Goal: Task Accomplishment & Management: Use online tool/utility

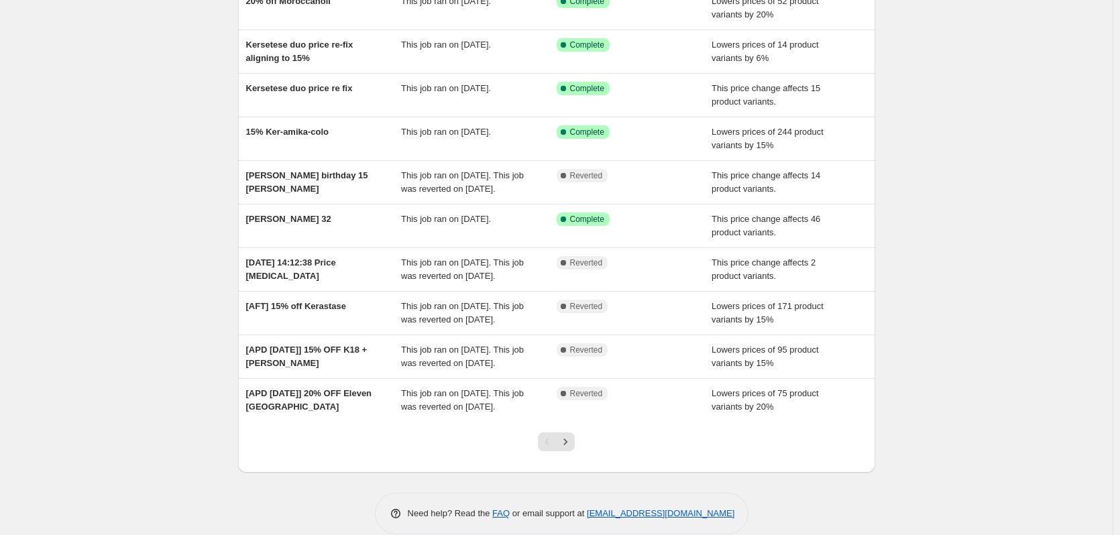
scroll to position [201, 0]
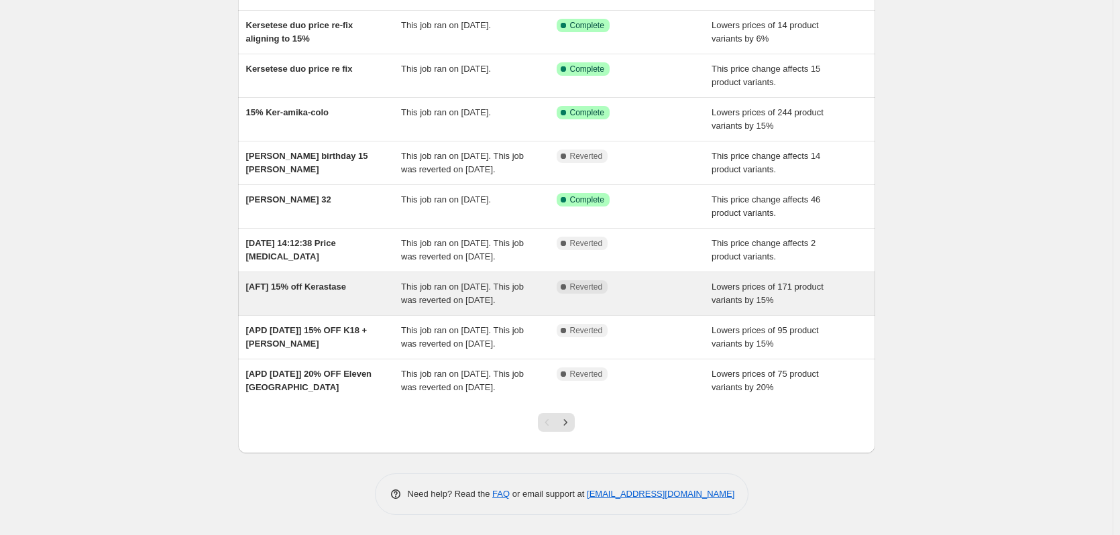
click at [322, 282] on span "[AFT] 15% off Kerastase" at bounding box center [296, 287] width 101 height 10
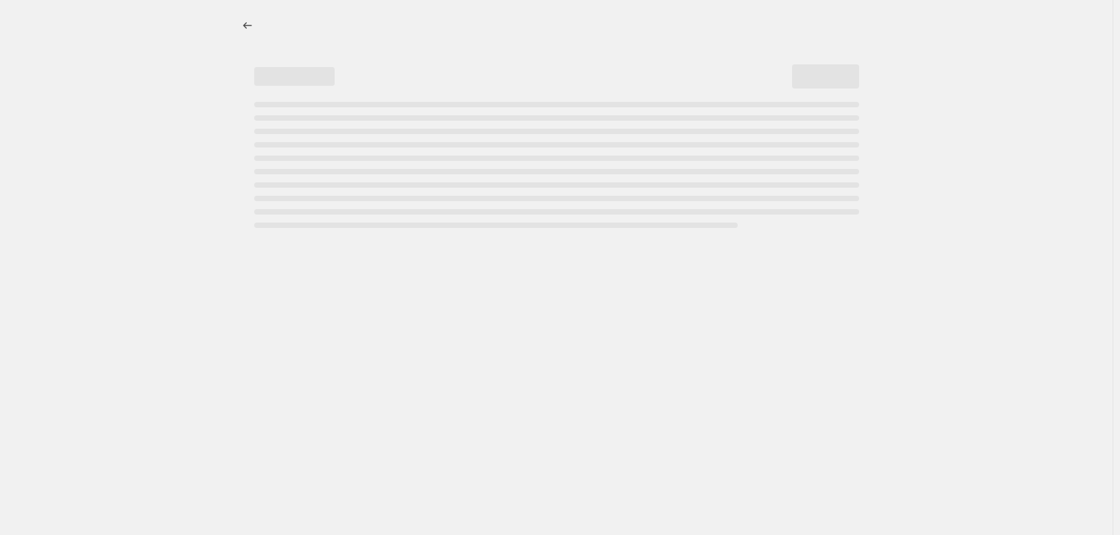
select select "percentage"
select select "vendor"
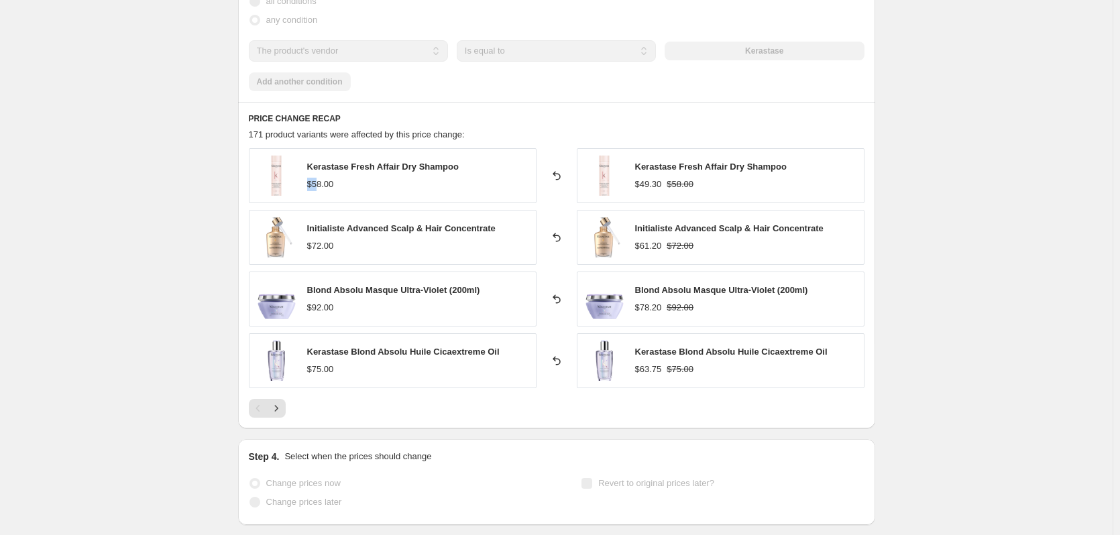
scroll to position [939, 0]
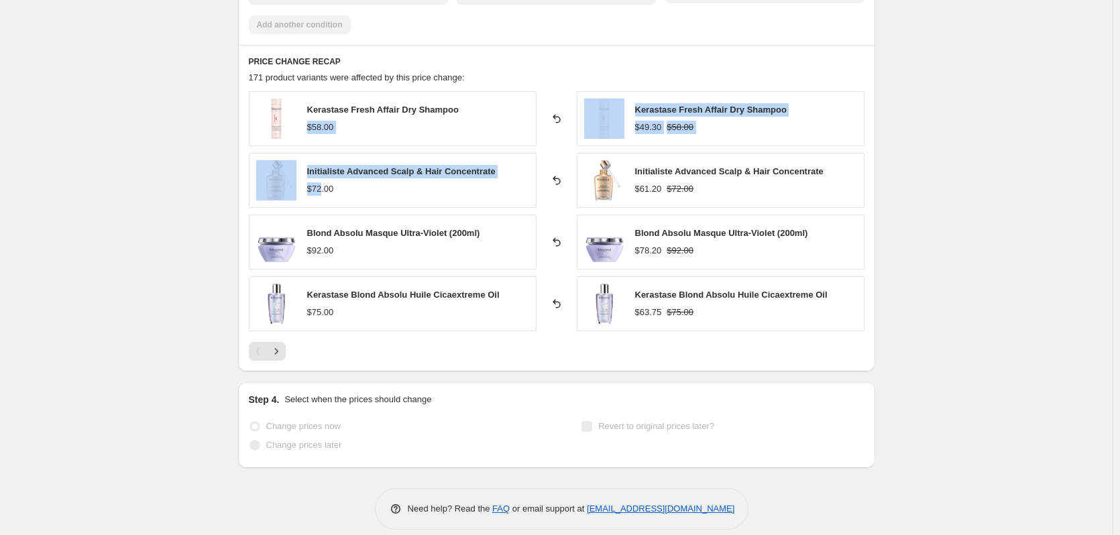
drag, startPoint x: 309, startPoint y: 199, endPoint x: 325, endPoint y: 195, distance: 15.8
click at [325, 195] on div "Kerastase Fresh Affair Dry Shampoo $58.00 Reverted back Kerastase Fresh Affair …" at bounding box center [557, 211] width 616 height 240
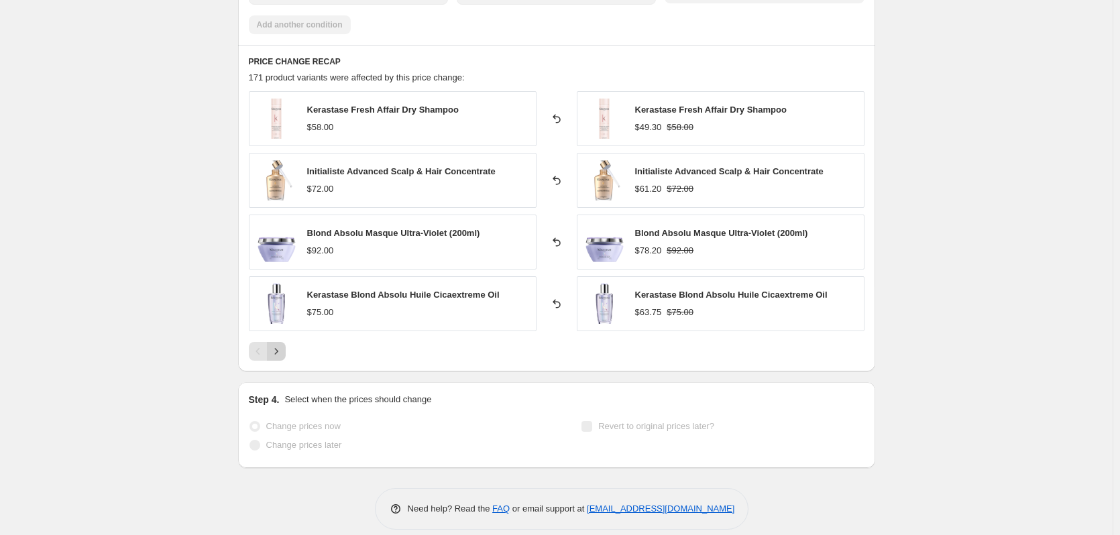
click at [278, 355] on icon "Next" at bounding box center [276, 351] width 13 height 13
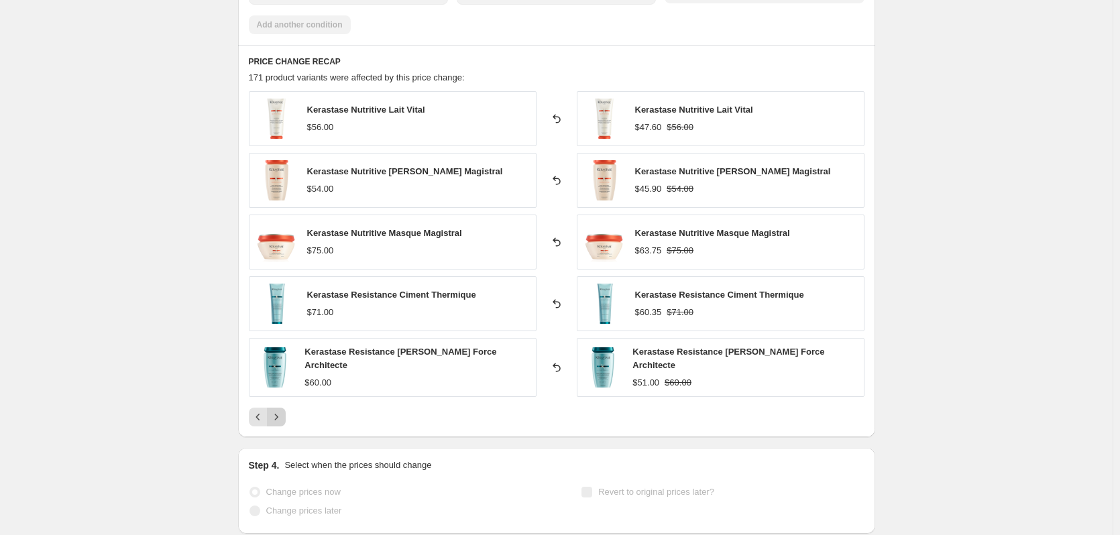
click at [282, 412] on icon "Next" at bounding box center [276, 416] width 13 height 13
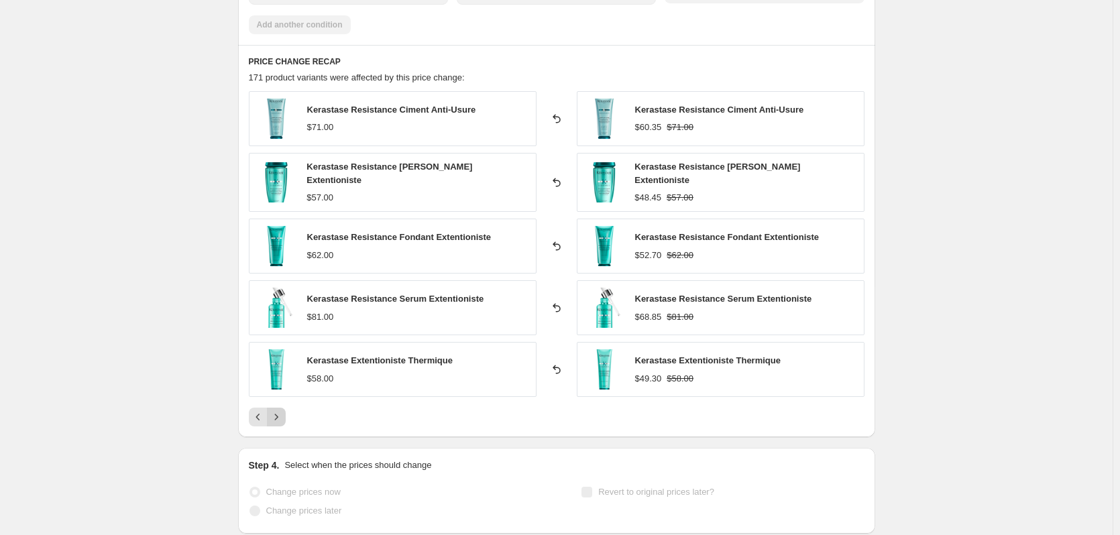
click at [280, 412] on icon "Next" at bounding box center [276, 416] width 13 height 13
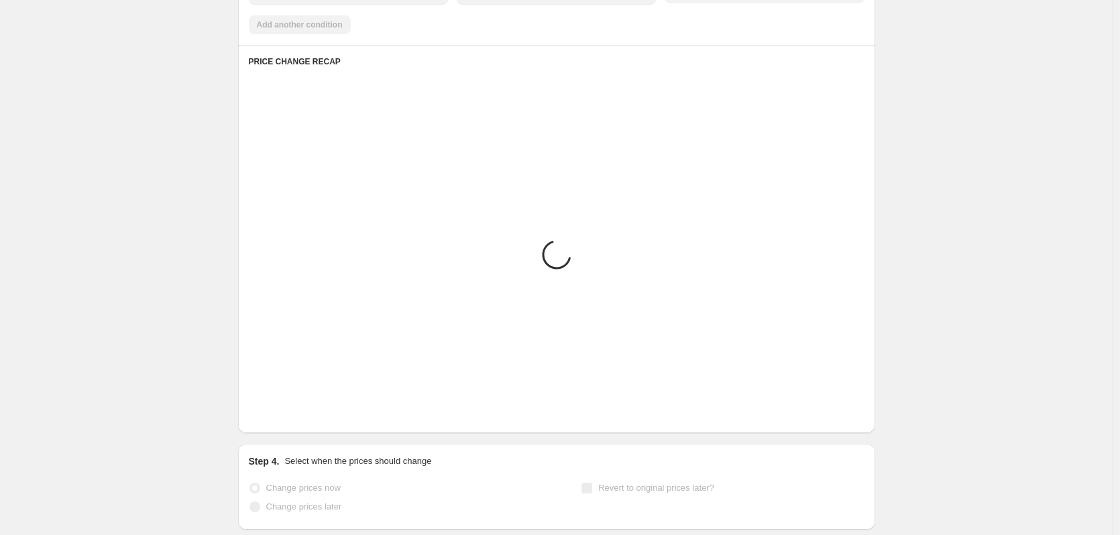
scroll to position [893, 0]
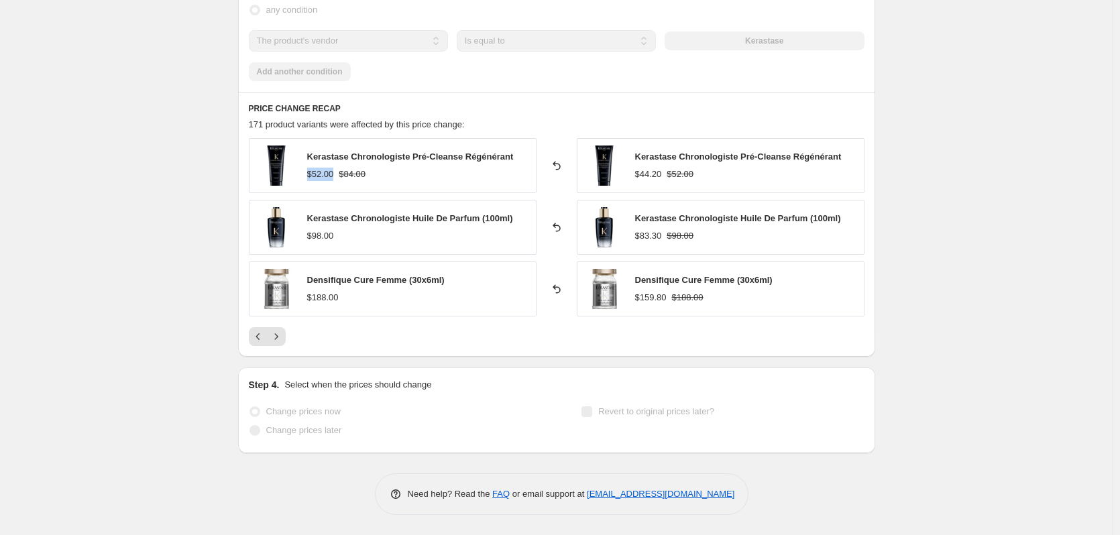
drag, startPoint x: 312, startPoint y: 173, endPoint x: 336, endPoint y: 176, distance: 24.3
click at [336, 176] on div "$52.00 $84.00" at bounding box center [410, 174] width 207 height 13
drag, startPoint x: 638, startPoint y: 176, endPoint x: 665, endPoint y: 174, distance: 26.9
click at [665, 174] on div "$44.20 $52.00" at bounding box center [738, 174] width 207 height 13
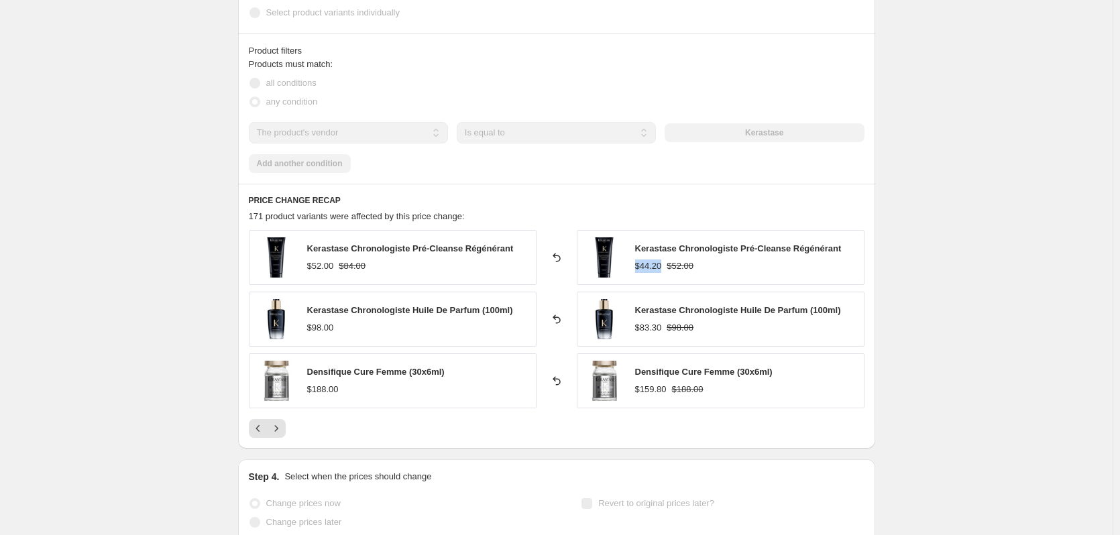
scroll to position [624, 0]
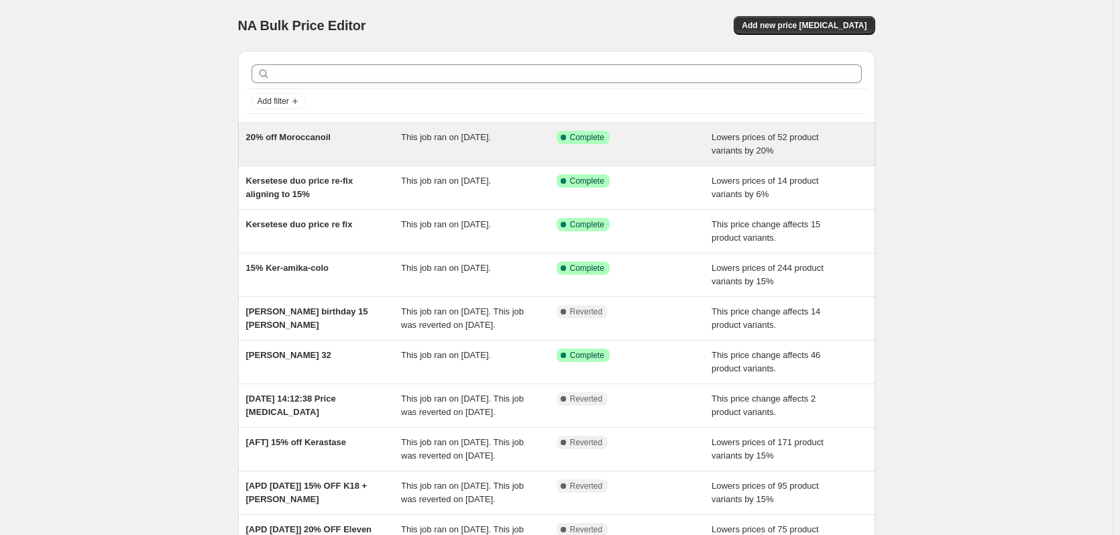
click at [264, 147] on div "20% off Moroccanoil" at bounding box center [324, 144] width 156 height 27
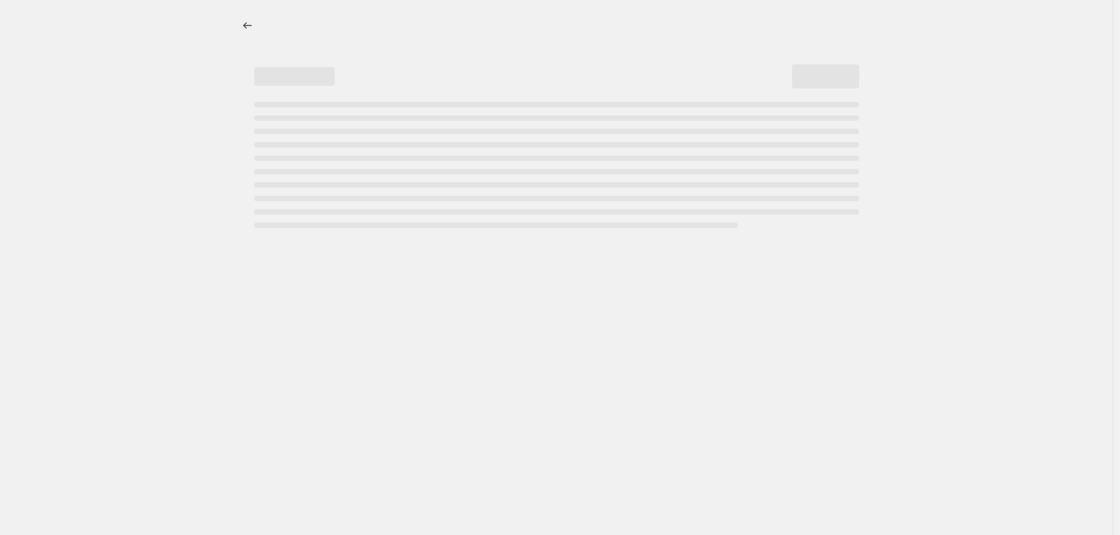
select select "percentage"
select select "vendor"
select select "product_status"
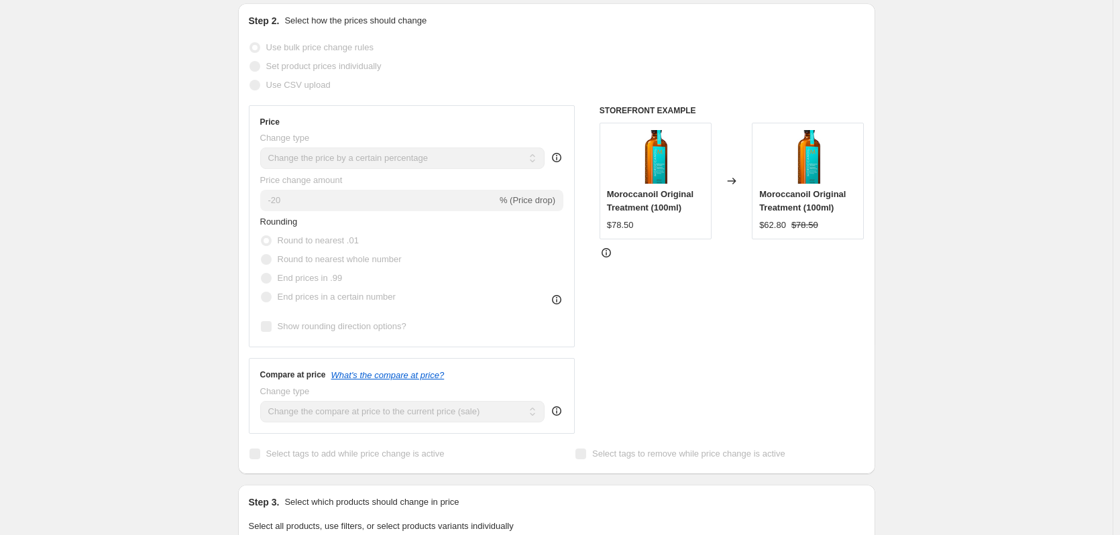
scroll to position [268, 0]
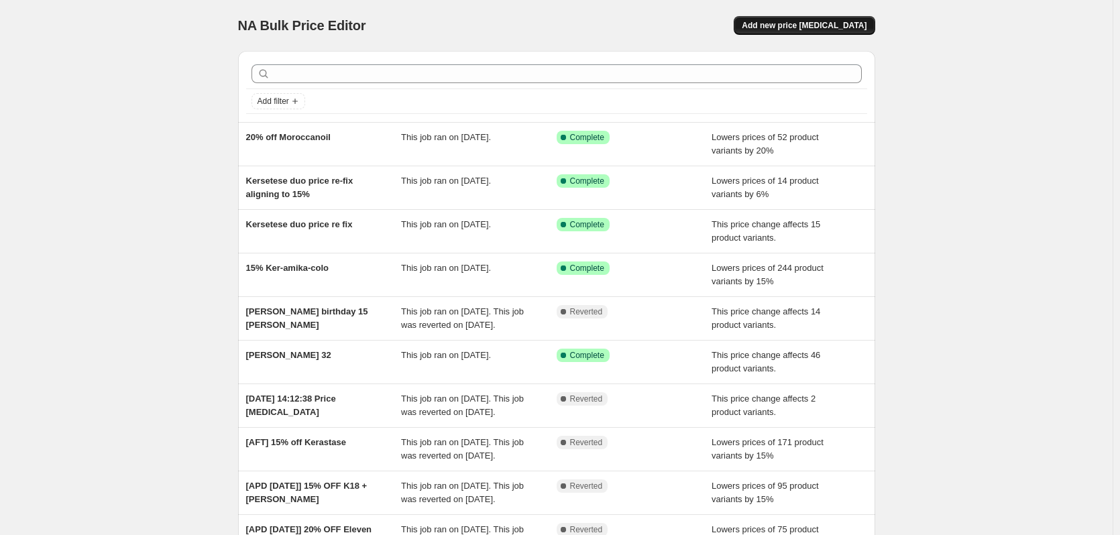
click at [813, 25] on span "Add new price [MEDICAL_DATA]" at bounding box center [804, 25] width 125 height 11
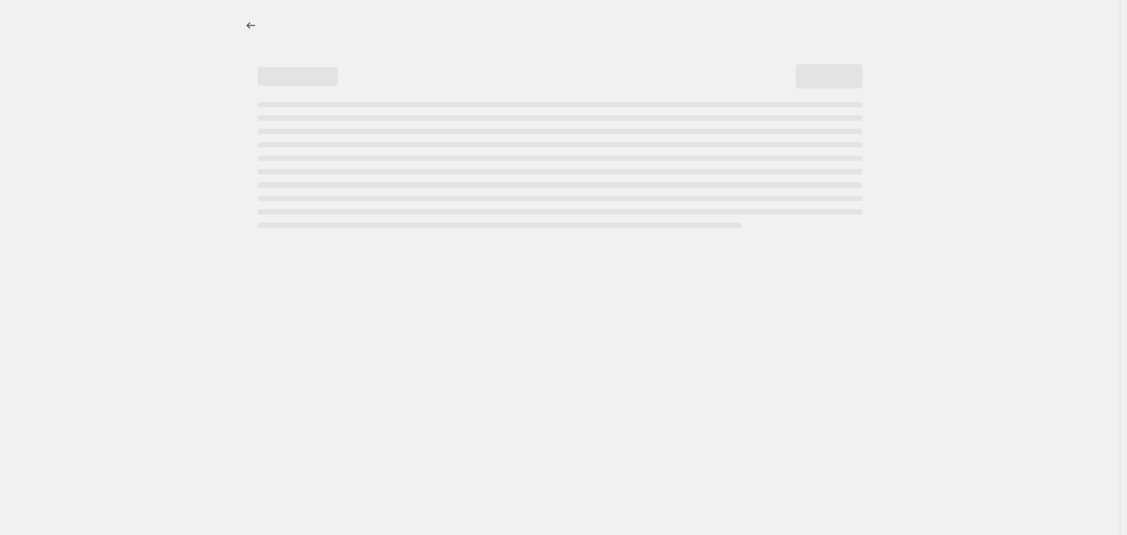
select select "percentage"
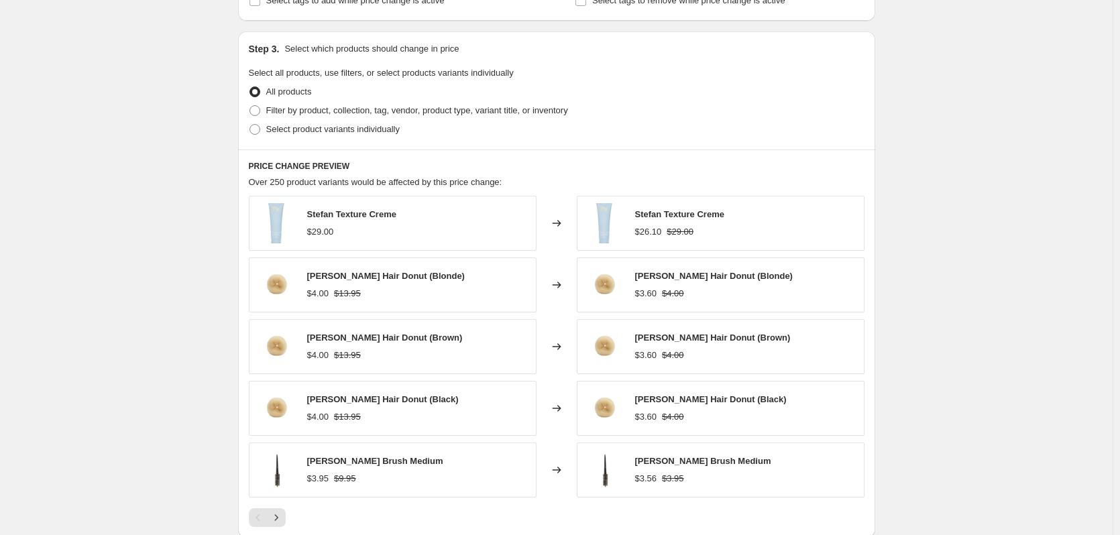
scroll to position [404, 0]
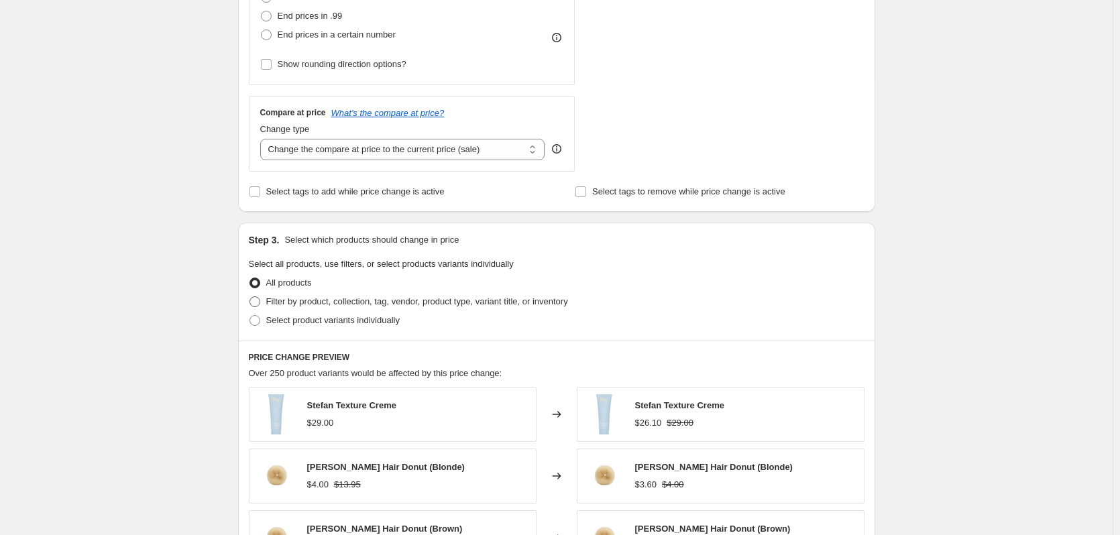
click at [316, 300] on span "Filter by product, collection, tag, vendor, product type, variant title, or inv…" at bounding box center [417, 301] width 302 height 10
click at [250, 297] on input "Filter by product, collection, tag, vendor, product type, variant title, or inv…" at bounding box center [249, 296] width 1 height 1
radio input "true"
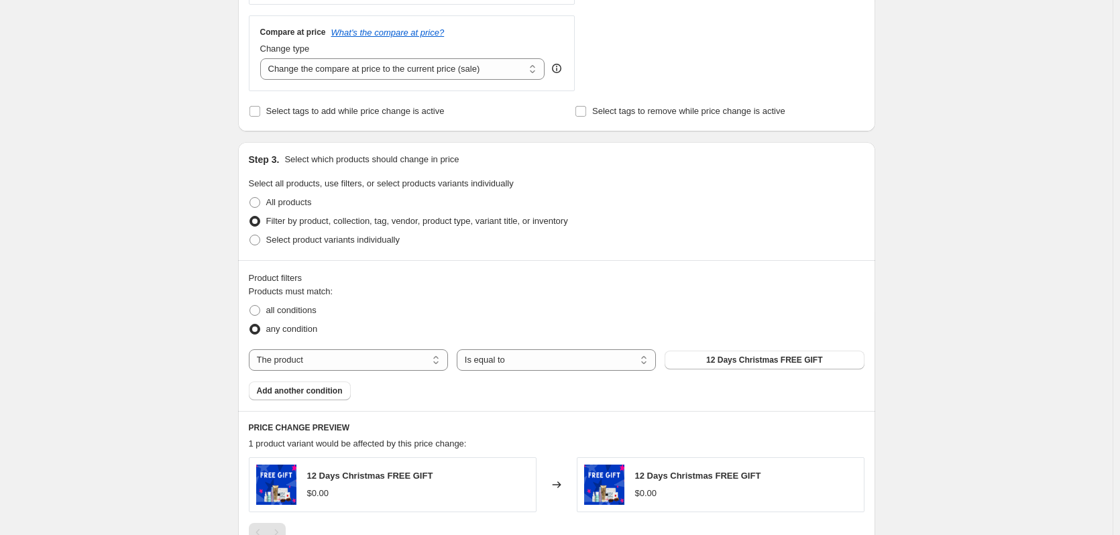
scroll to position [605, 0]
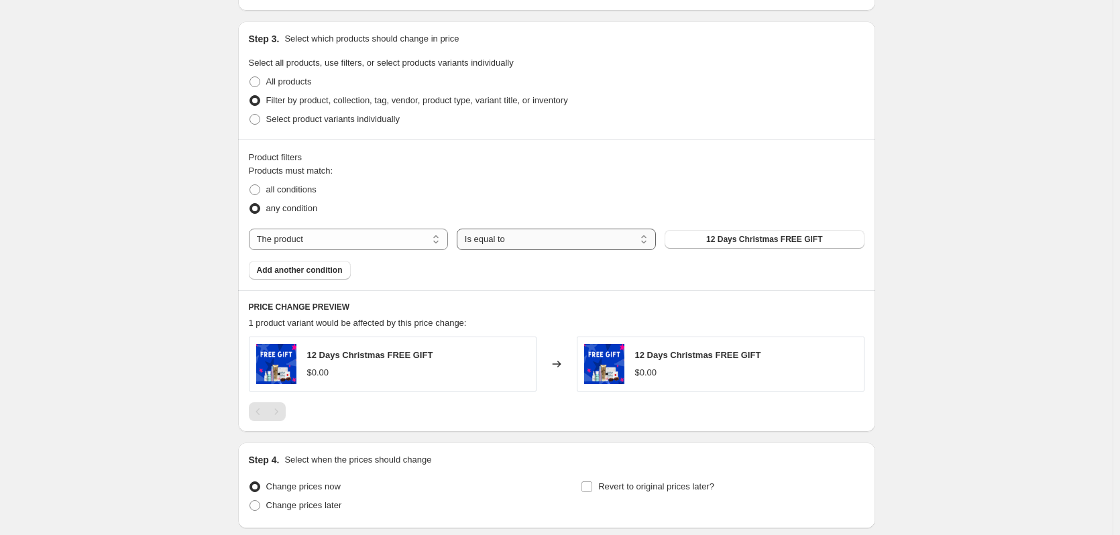
click at [585, 235] on select "Is equal to Is not equal to" at bounding box center [556, 239] width 199 height 21
click at [371, 244] on select "The product The product's collection The product's tag The product's vendor The…" at bounding box center [348, 239] width 199 height 21
select select "tag"
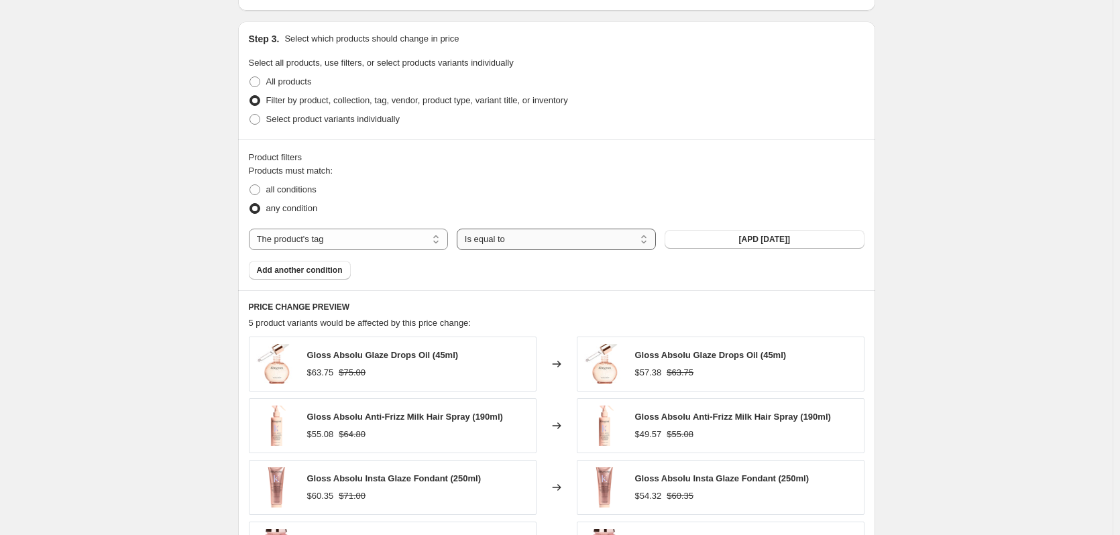
click at [638, 235] on select "Is equal to Is not equal to" at bounding box center [556, 239] width 199 height 21
select select "not_equal"
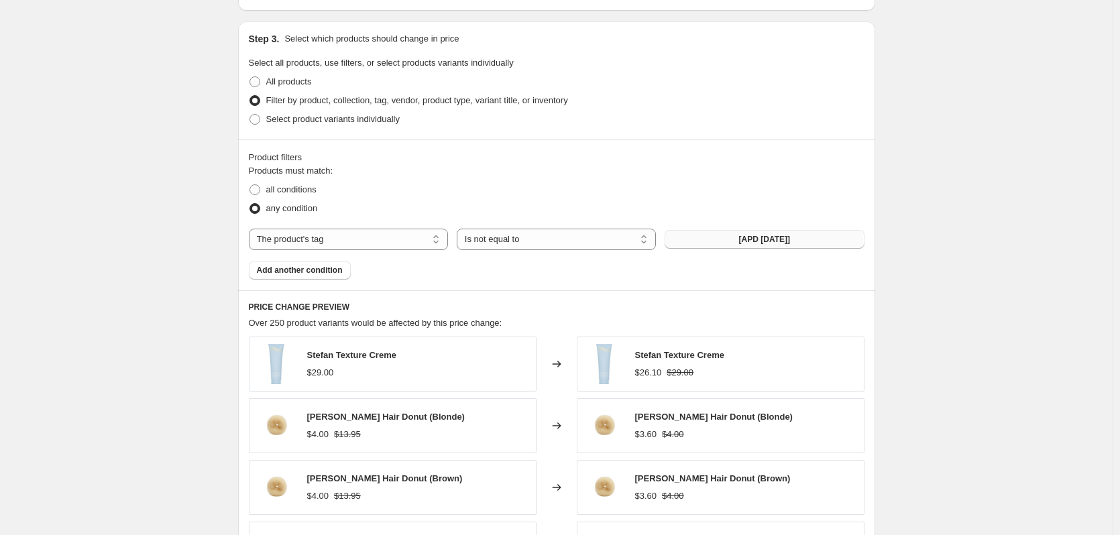
click at [728, 243] on button "[APD [DATE]]" at bounding box center [764, 239] width 199 height 19
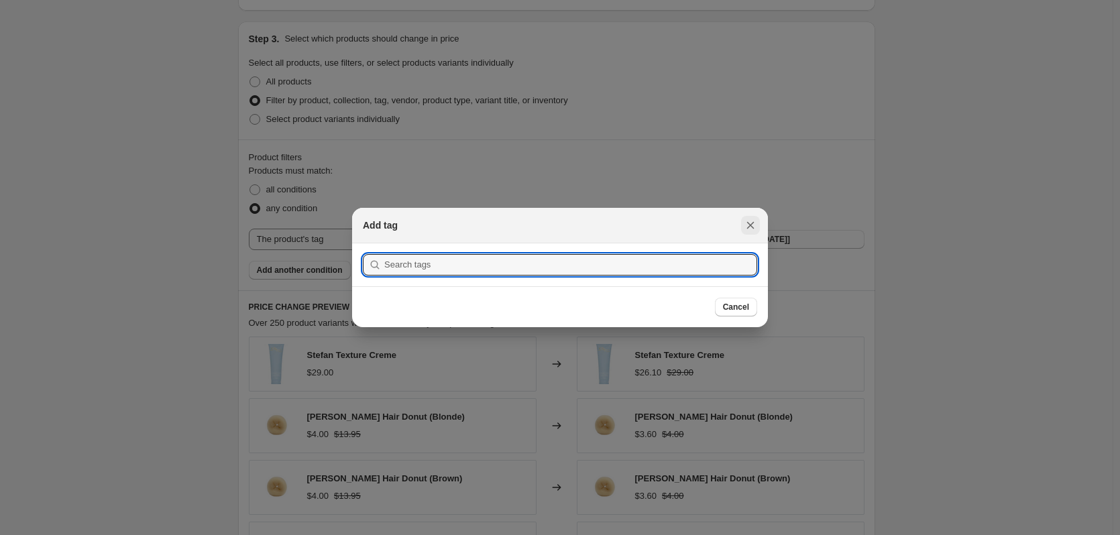
click at [744, 225] on icon "Close" at bounding box center [750, 225] width 13 height 13
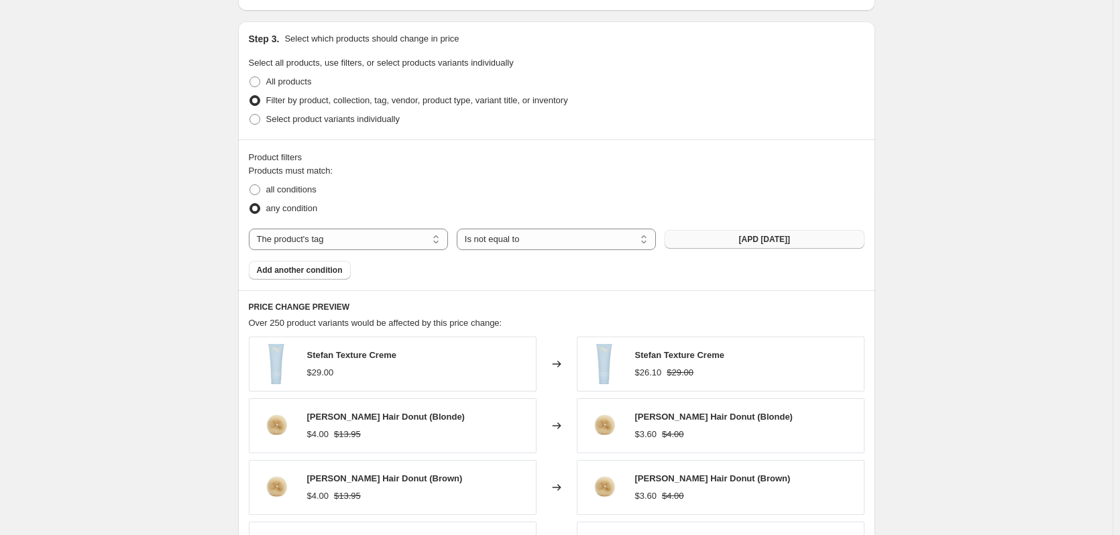
click at [710, 233] on button "[APD [DATE]]" at bounding box center [764, 239] width 199 height 19
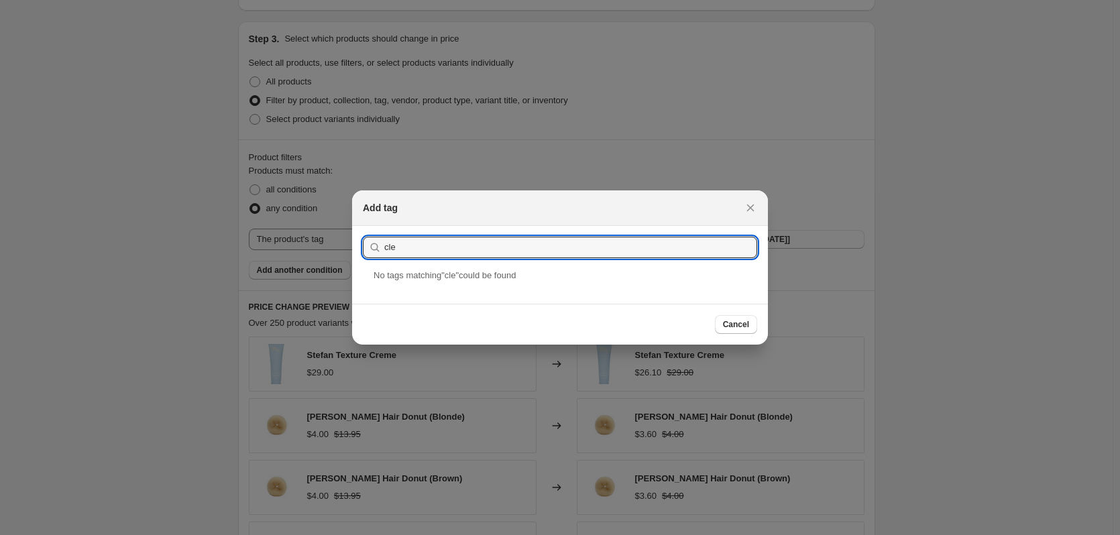
type input "cle"
click at [156, 258] on div at bounding box center [560, 267] width 1120 height 535
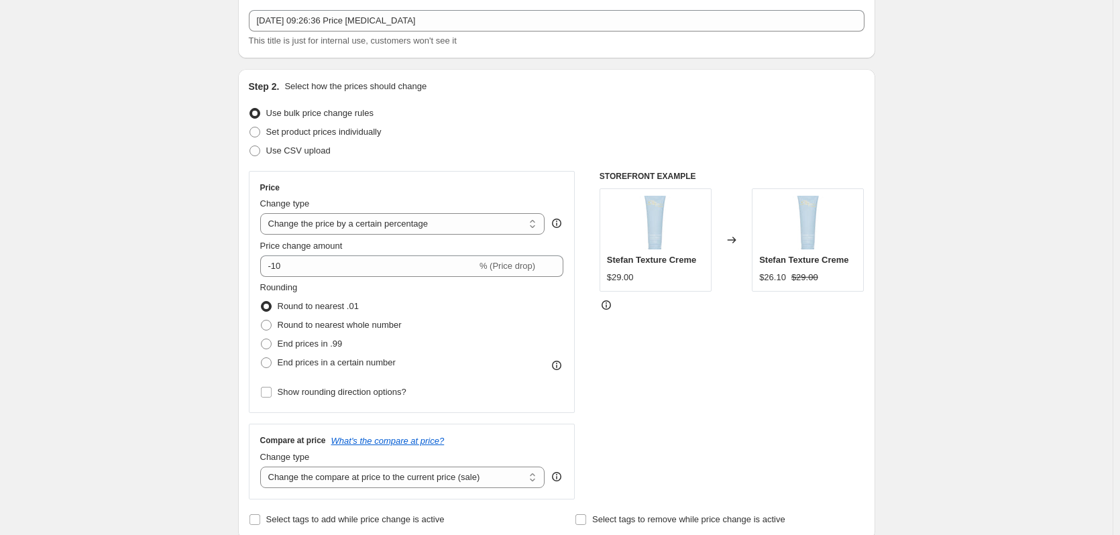
scroll to position [68, 0]
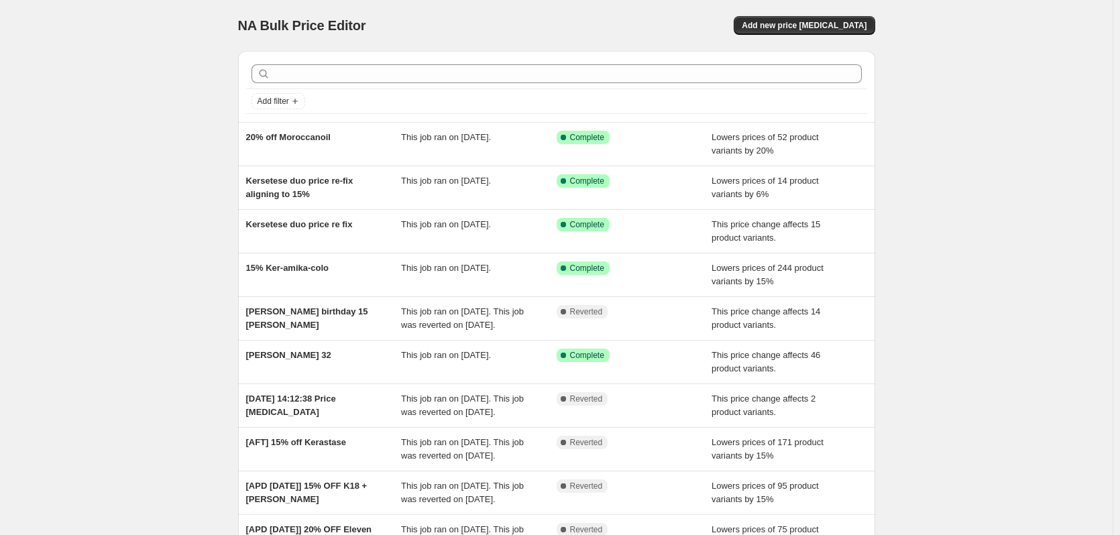
scroll to position [134, 0]
